Goal: Task Accomplishment & Management: Manage account settings

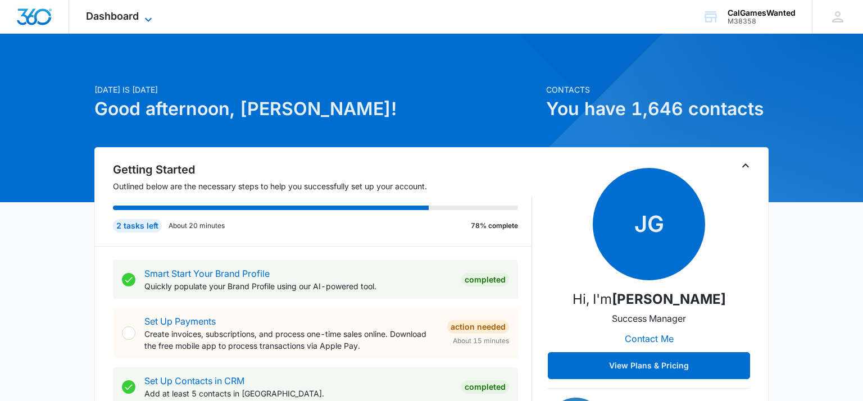
click at [148, 20] on icon at bounding box center [148, 19] width 7 height 4
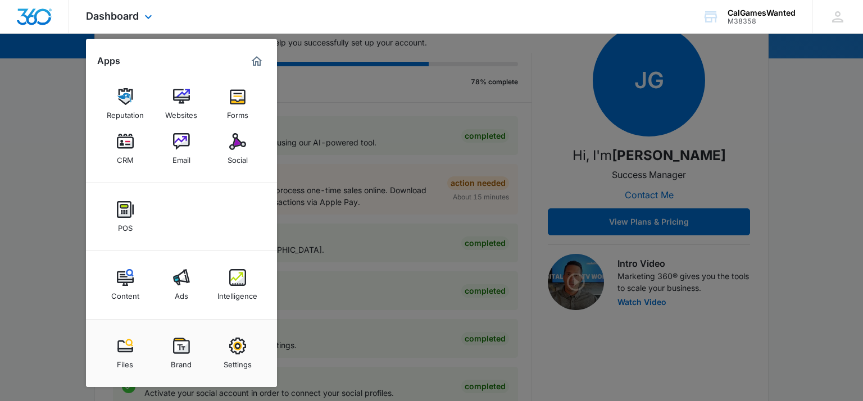
scroll to position [144, 0]
click at [129, 349] on img at bounding box center [125, 346] width 17 height 17
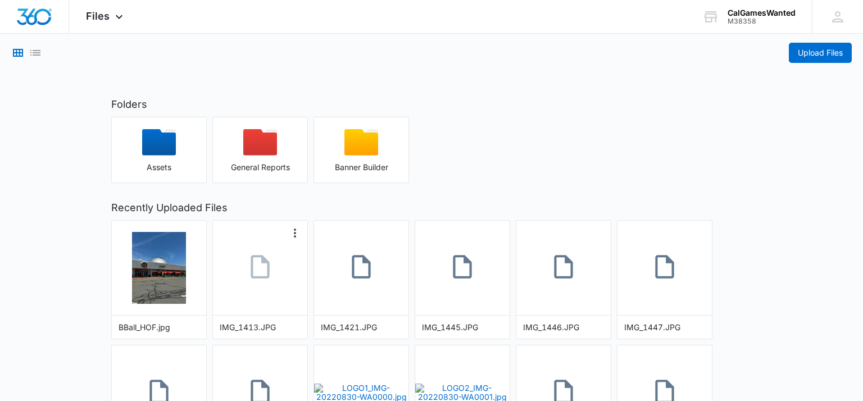
click at [259, 266] on icon at bounding box center [260, 267] width 28 height 28
click at [357, 270] on icon at bounding box center [361, 267] width 28 height 28
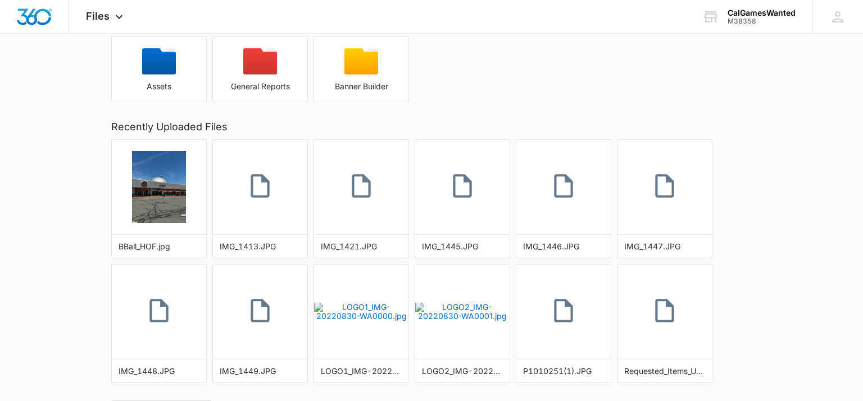
scroll to position [101, 0]
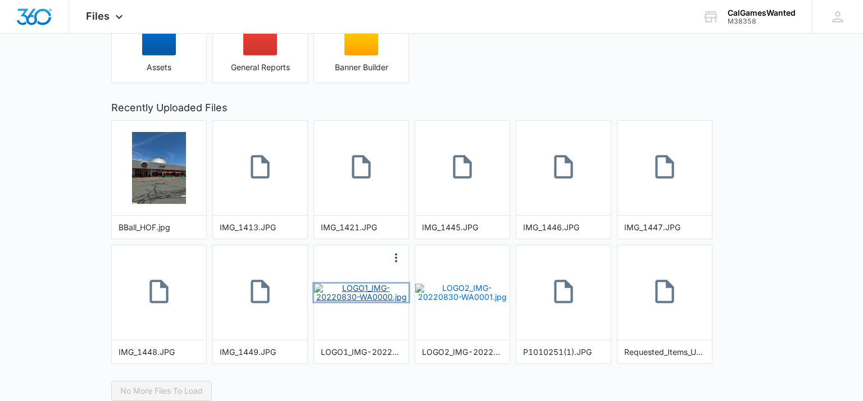
click at [362, 288] on img "button" at bounding box center [361, 293] width 94 height 18
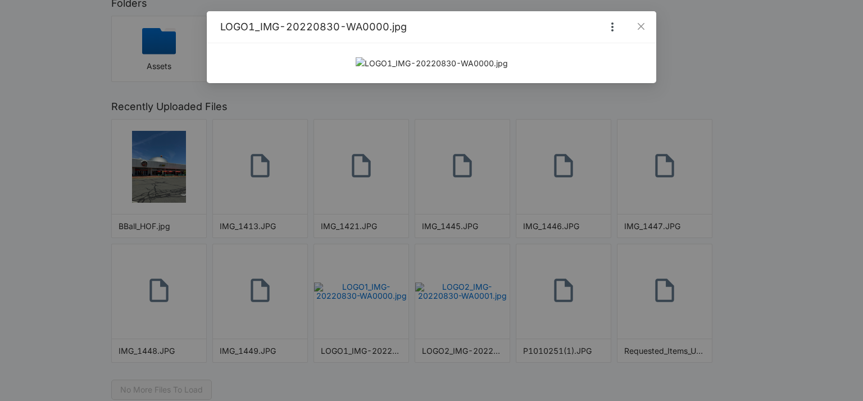
scroll to position [0, 0]
click at [611, 25] on icon "More Options" at bounding box center [612, 26] width 13 height 13
click at [576, 62] on button "Delete" at bounding box center [590, 60] width 59 height 15
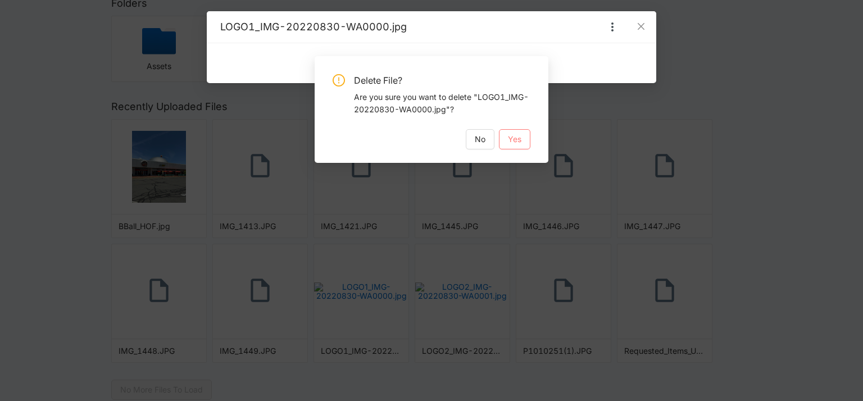
click at [515, 139] on span "Yes" at bounding box center [514, 139] width 13 height 12
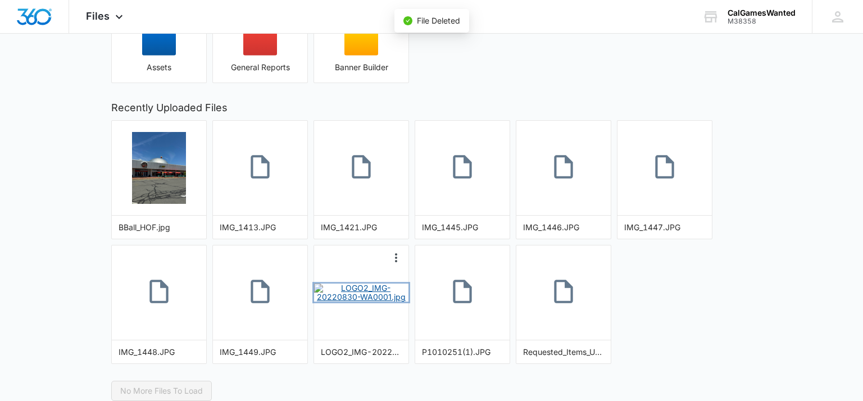
click at [354, 288] on img "button" at bounding box center [361, 293] width 94 height 18
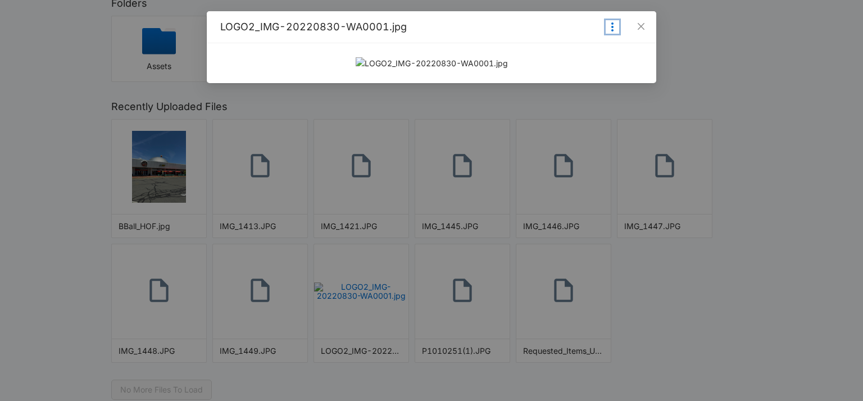
click at [612, 28] on icon "More Options" at bounding box center [612, 26] width 2 height 9
click at [589, 60] on button "Delete" at bounding box center [590, 60] width 59 height 15
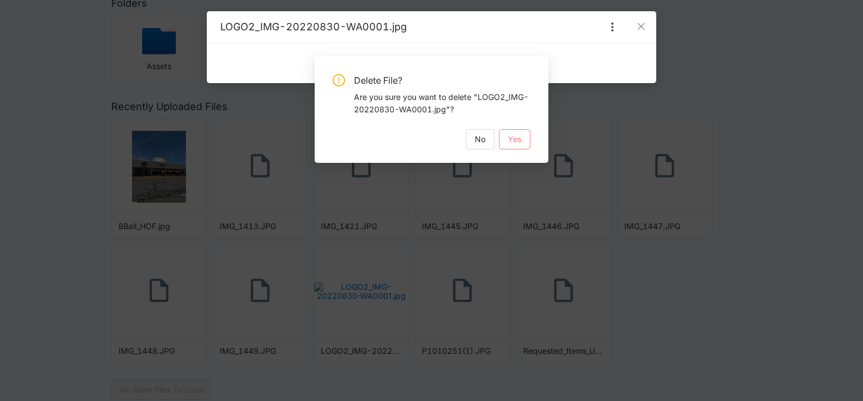
click at [517, 143] on span "Yes" at bounding box center [514, 139] width 13 height 12
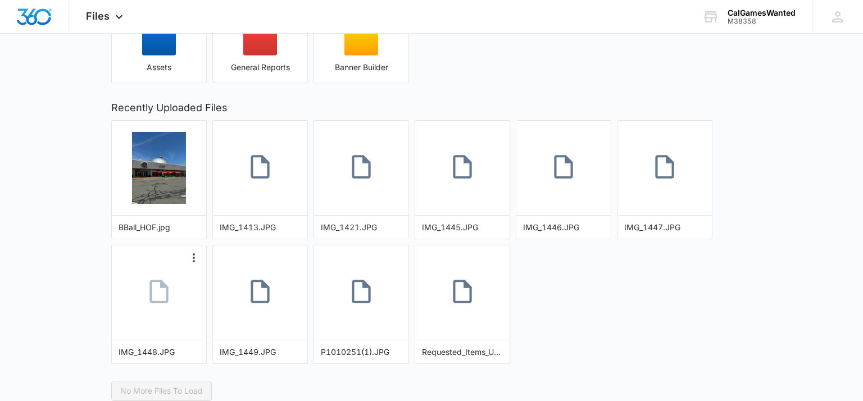
click at [161, 289] on icon at bounding box center [159, 292] width 28 height 28
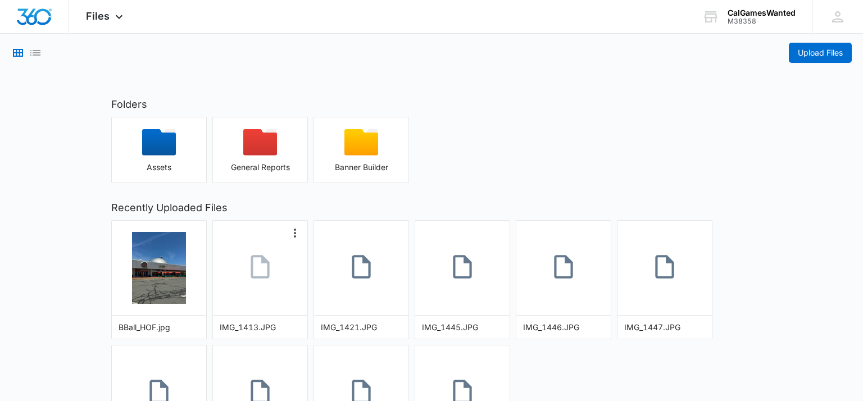
click at [257, 266] on icon at bounding box center [260, 267] width 28 height 28
